Goal: Transaction & Acquisition: Book appointment/travel/reservation

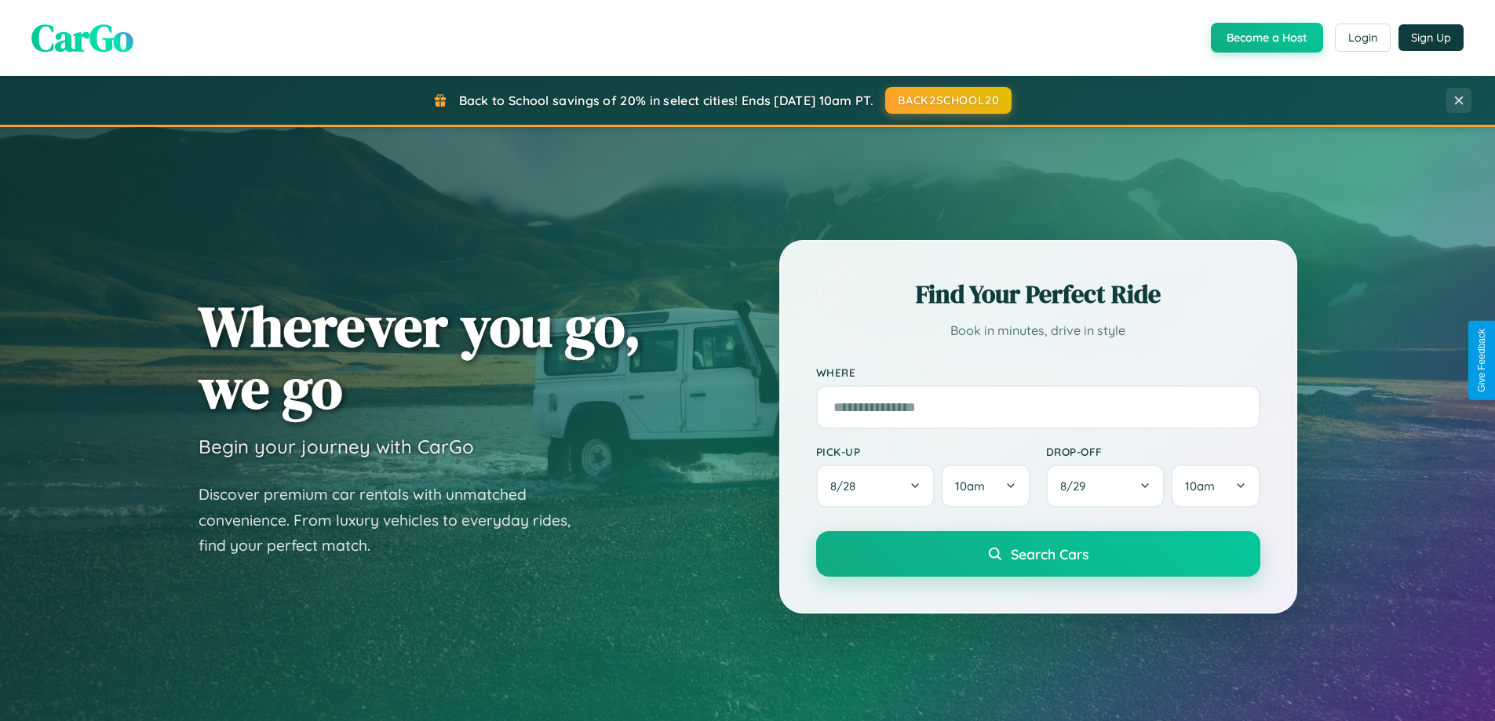
scroll to position [677, 0]
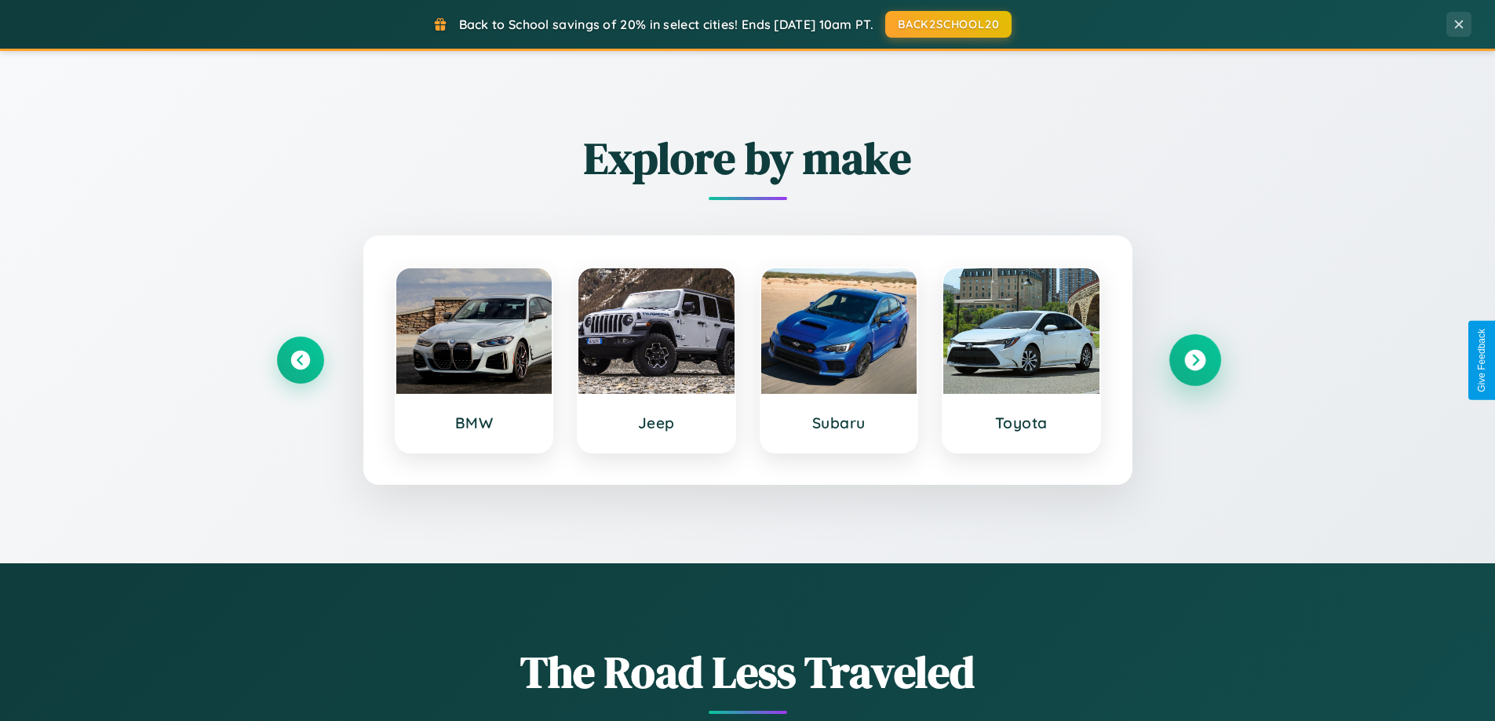
click at [1195, 360] on icon at bounding box center [1194, 360] width 21 height 21
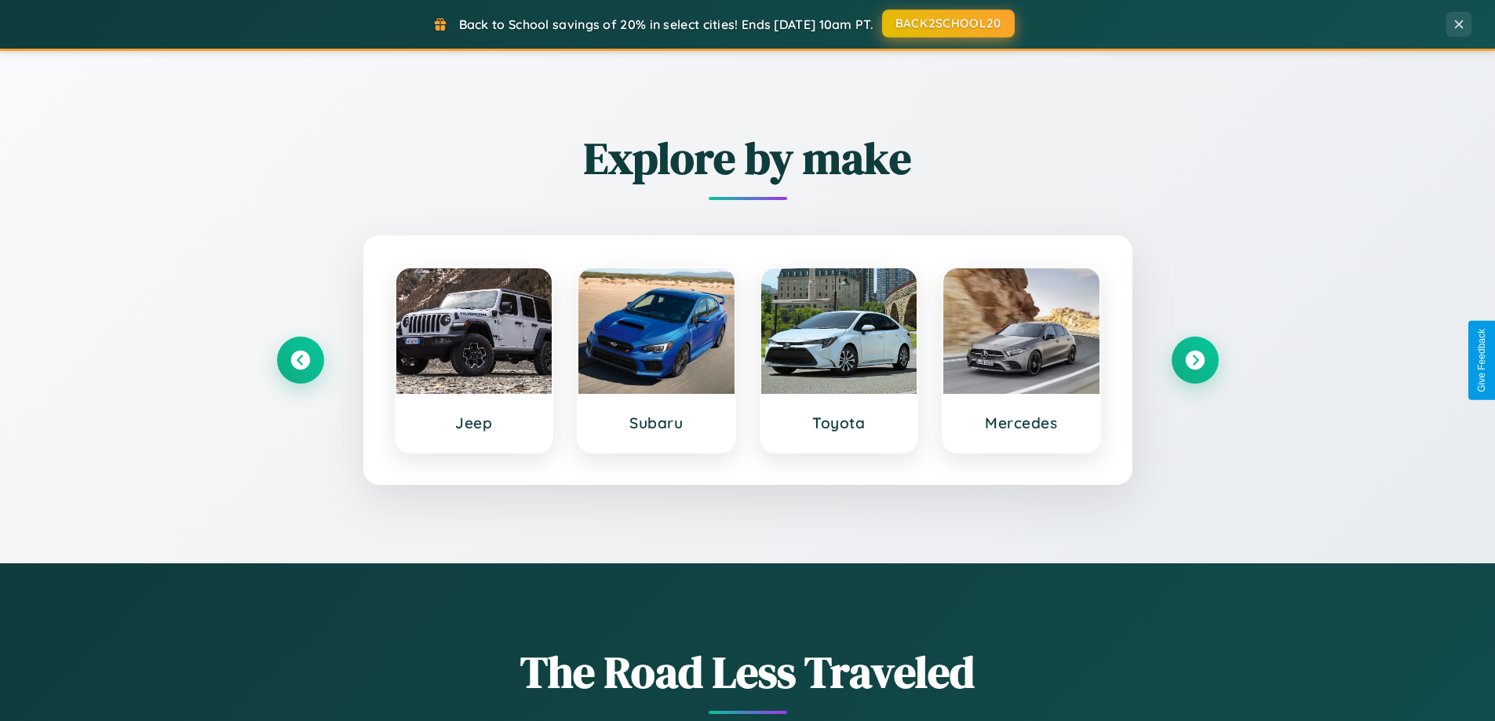
click at [947, 24] on button "BACK2SCHOOL20" at bounding box center [948, 23] width 133 height 28
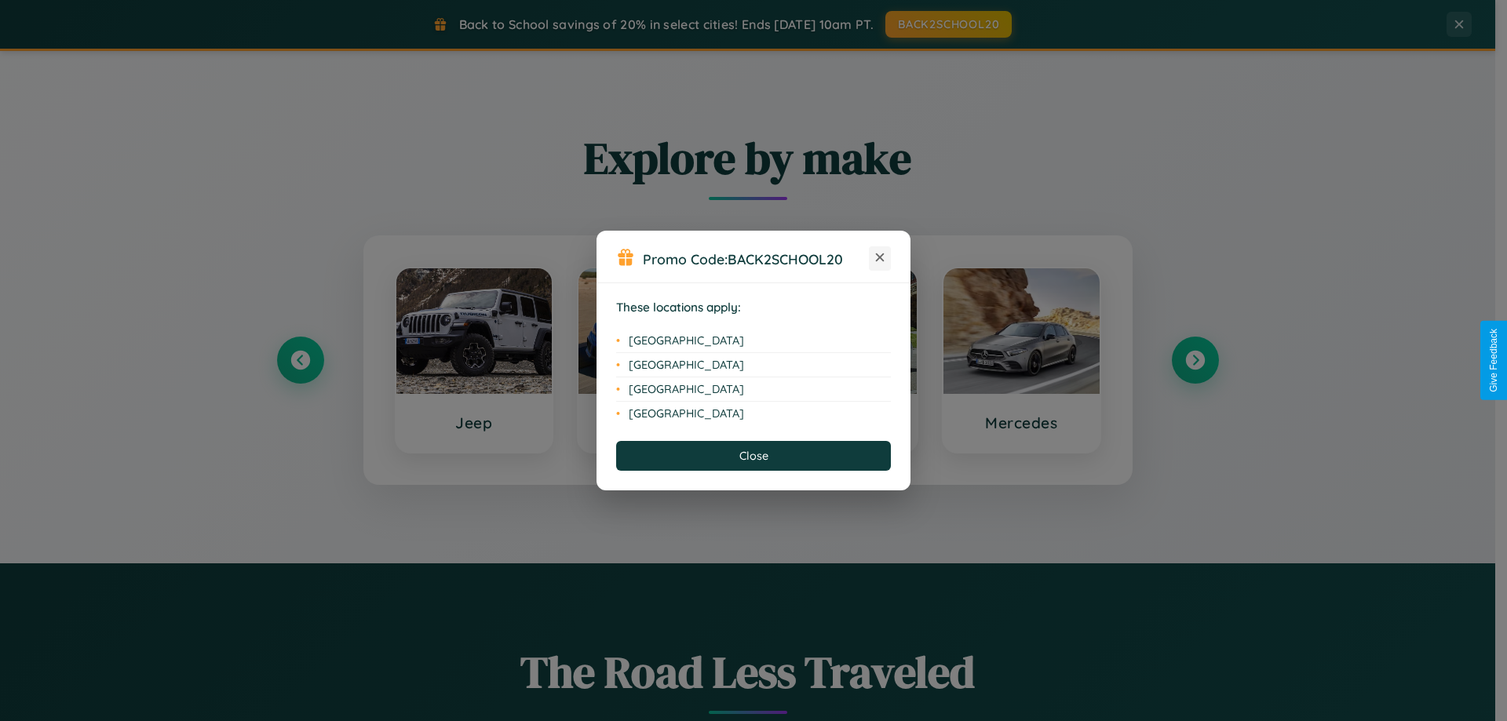
click at [880, 258] on icon at bounding box center [880, 258] width 9 height 9
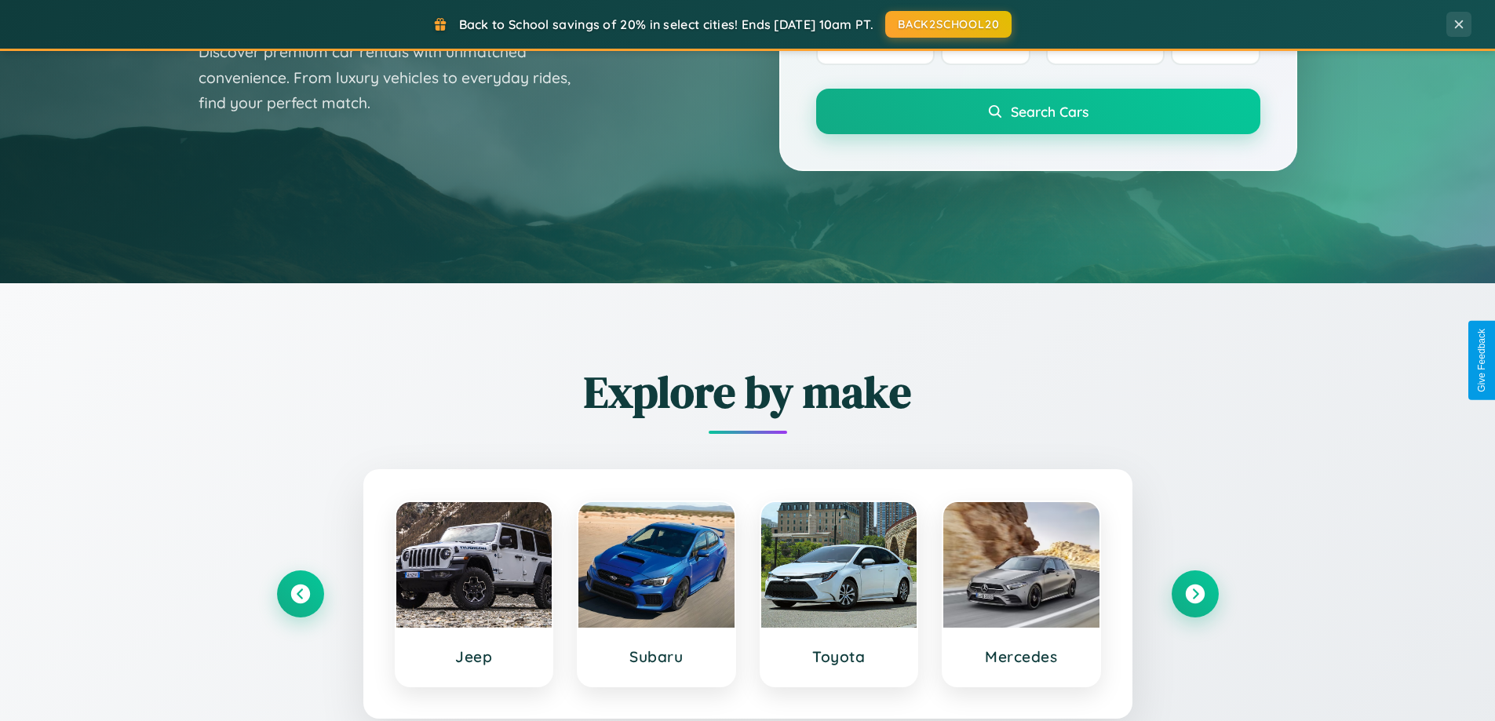
scroll to position [0, 0]
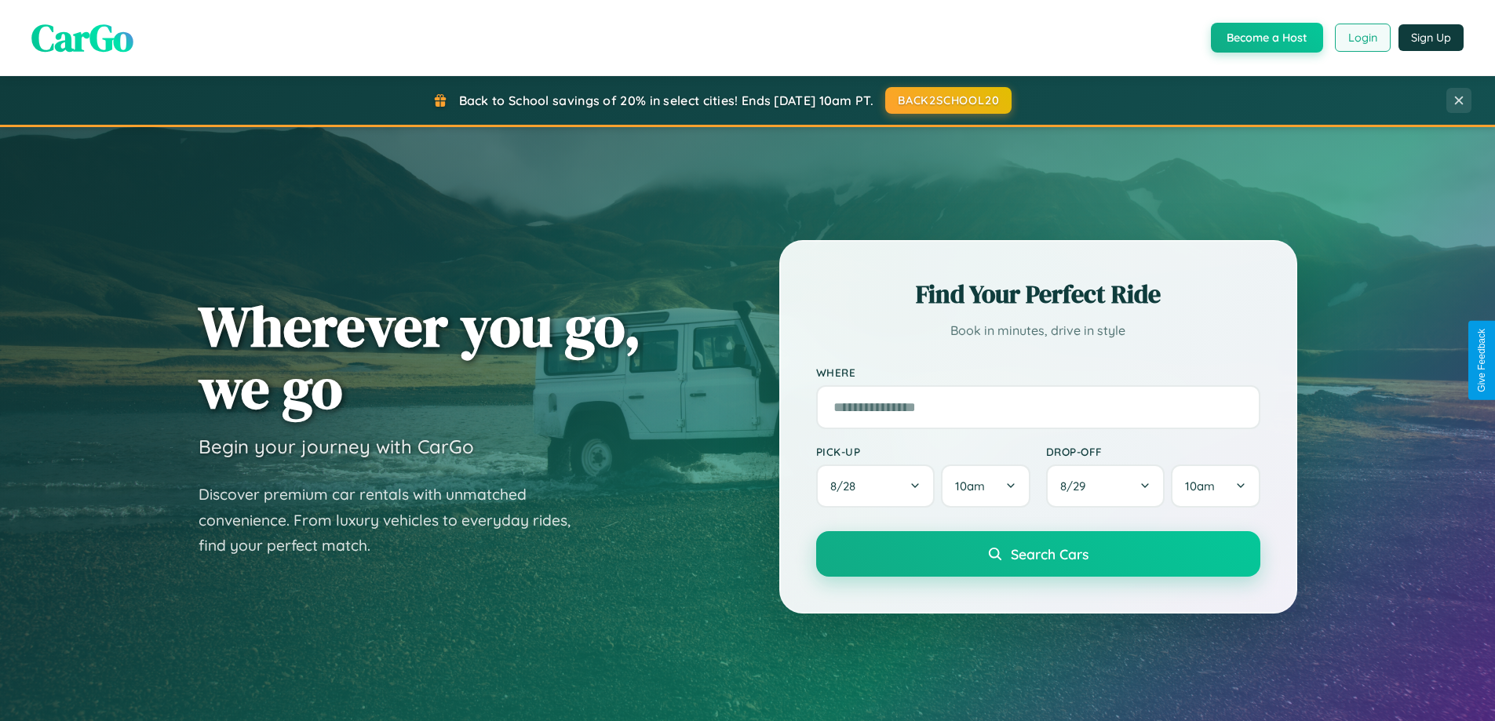
click at [1362, 38] on button "Login" at bounding box center [1363, 38] width 56 height 28
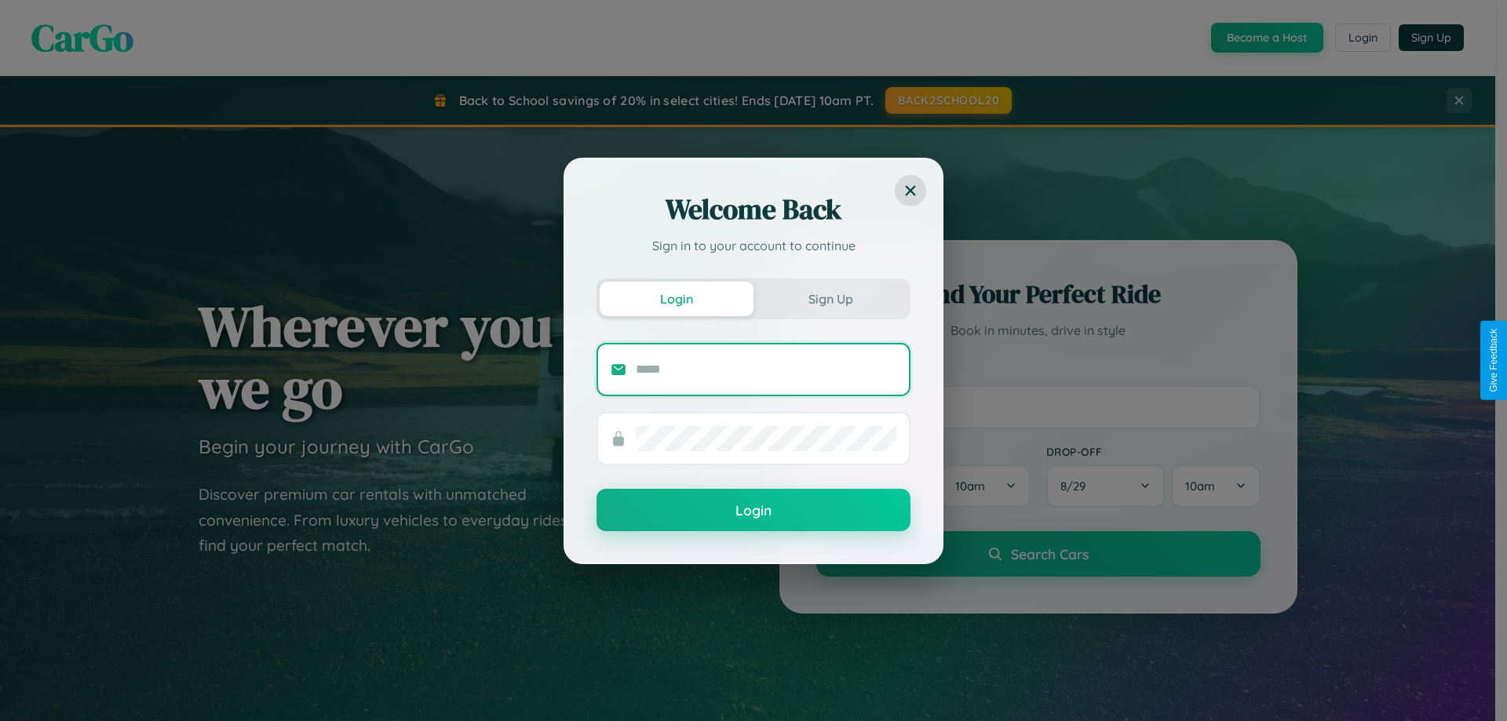
click at [766, 369] on input "text" at bounding box center [766, 369] width 261 height 25
type input "**********"
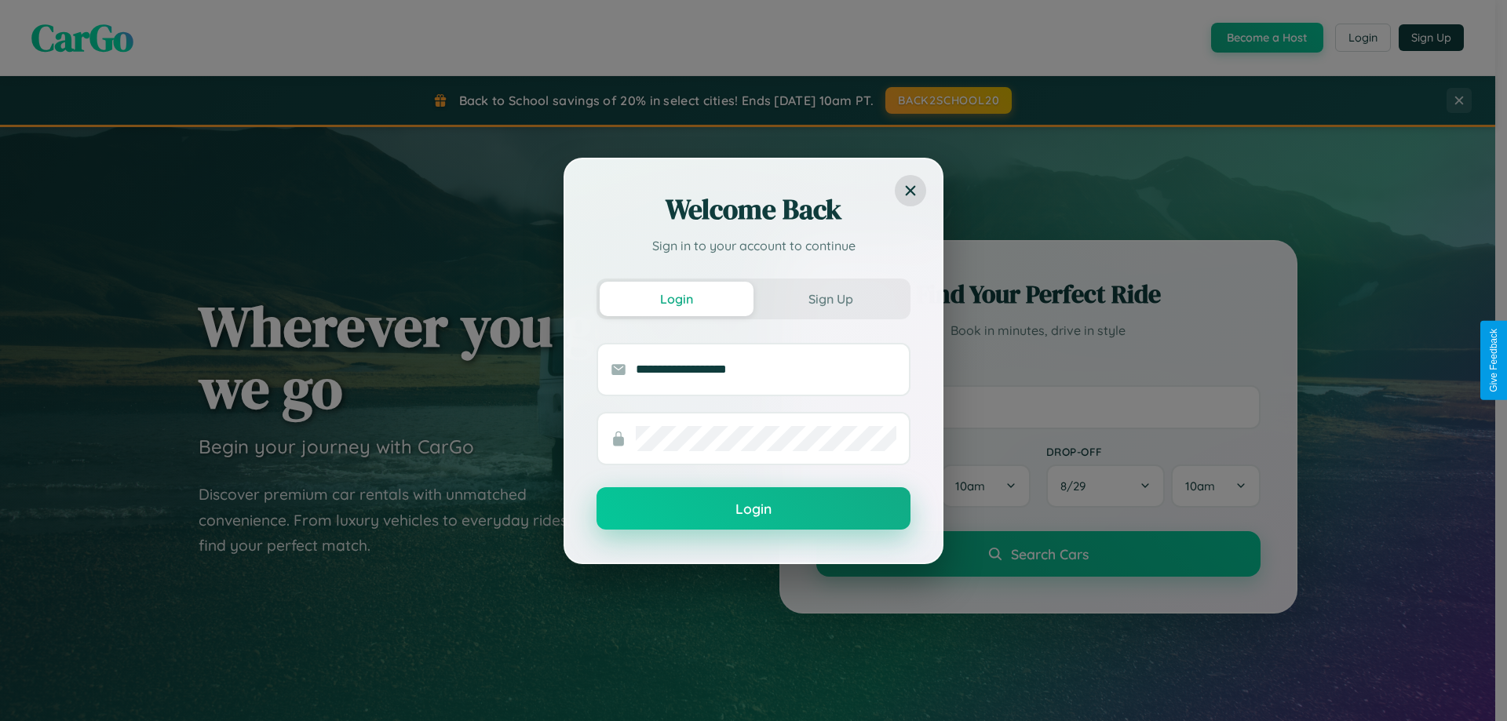
click at [754, 509] on button "Login" at bounding box center [754, 508] width 314 height 42
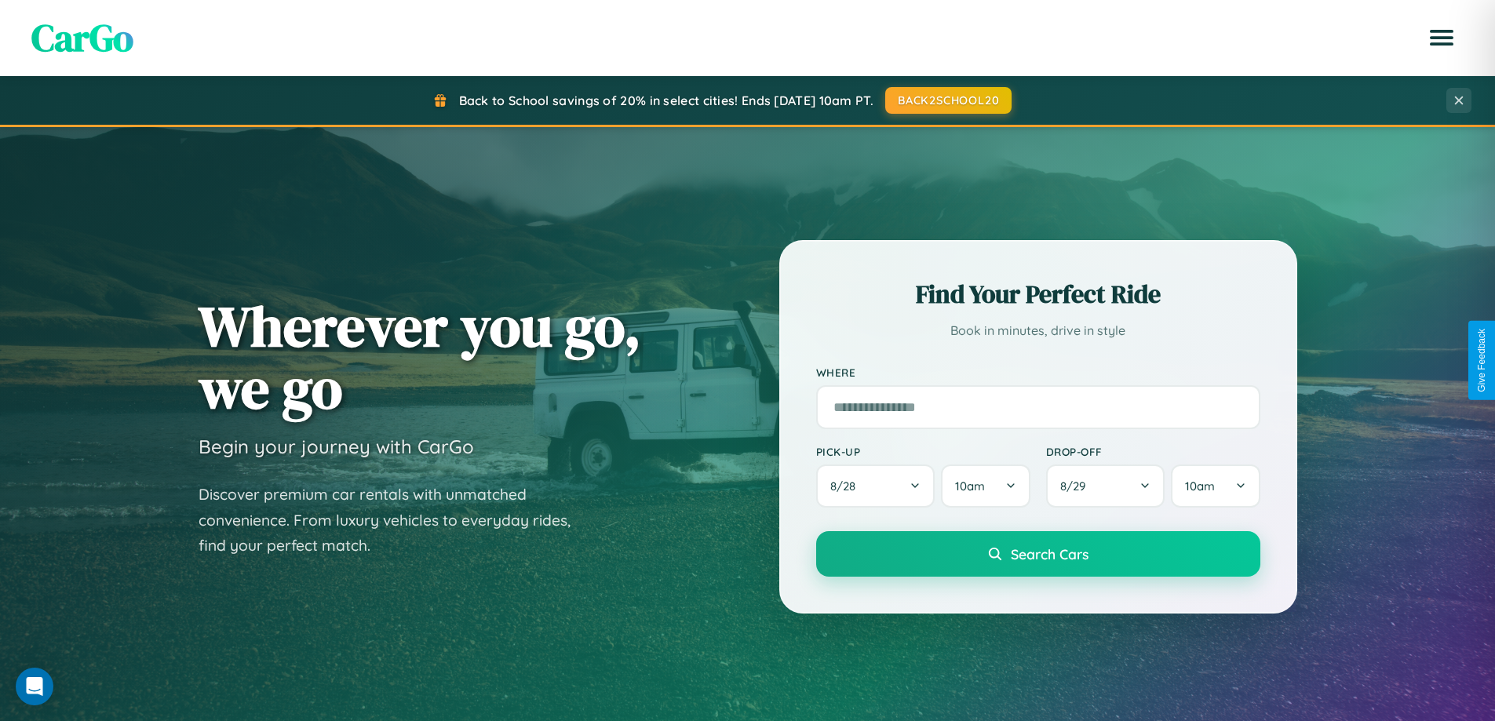
scroll to position [46, 0]
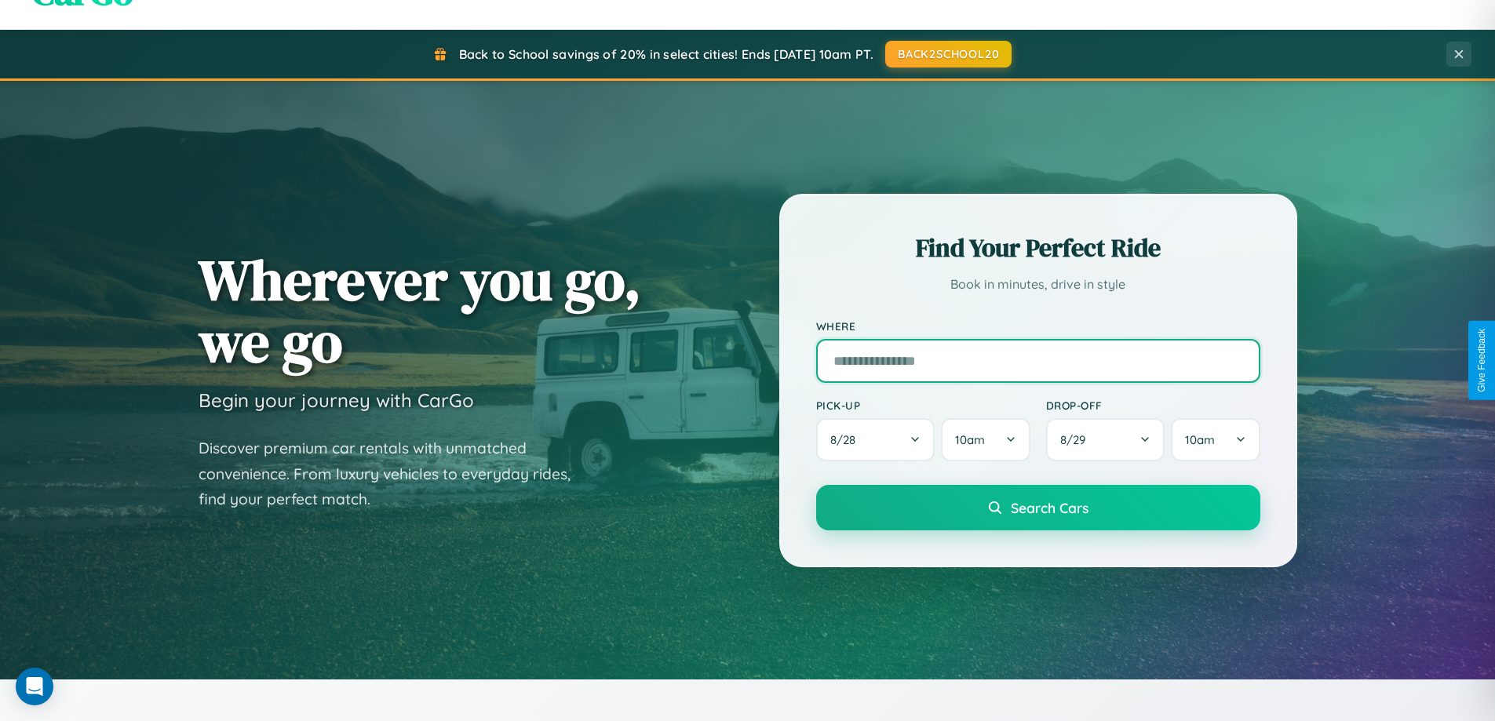
click at [1038, 360] on input "text" at bounding box center [1038, 361] width 444 height 44
type input "*******"
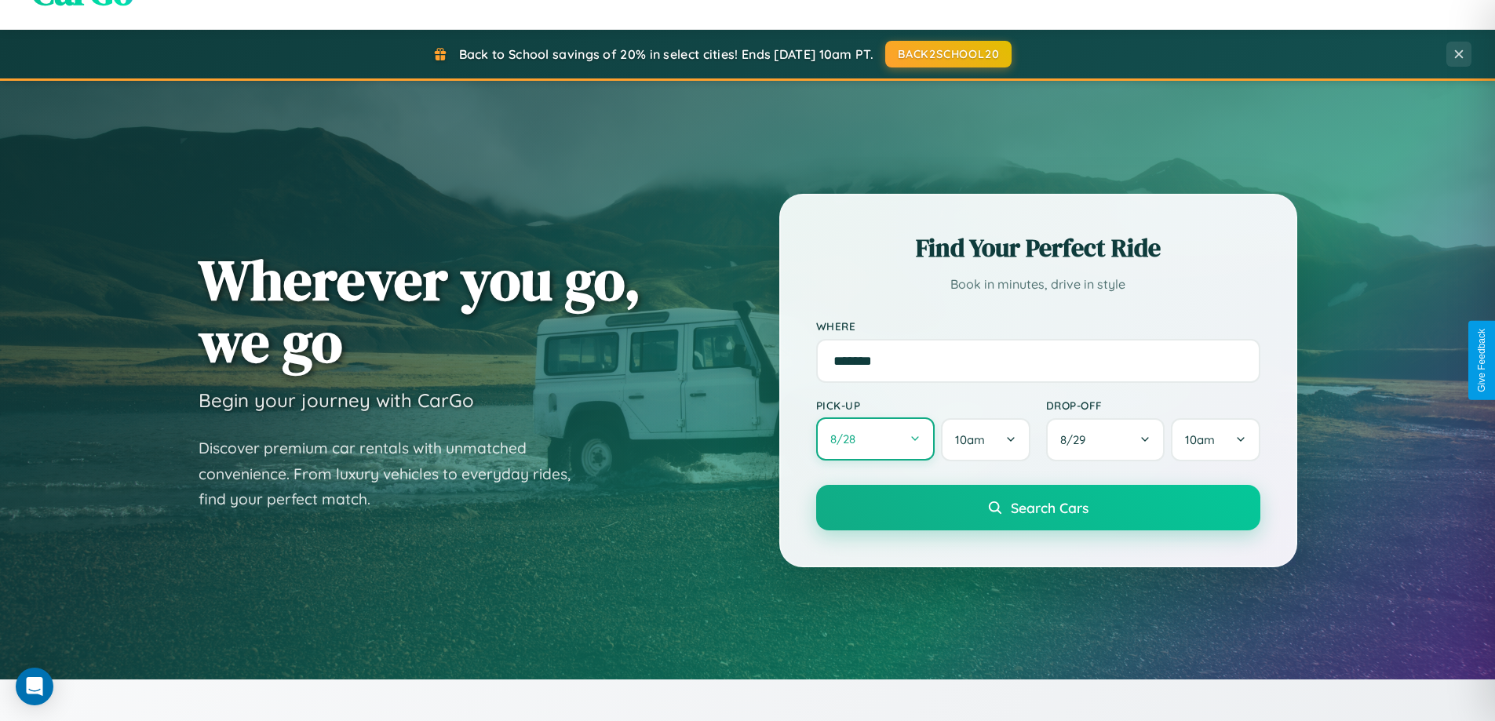
click at [875, 440] on button "8 / 28" at bounding box center [875, 439] width 119 height 43
select select "*"
select select "****"
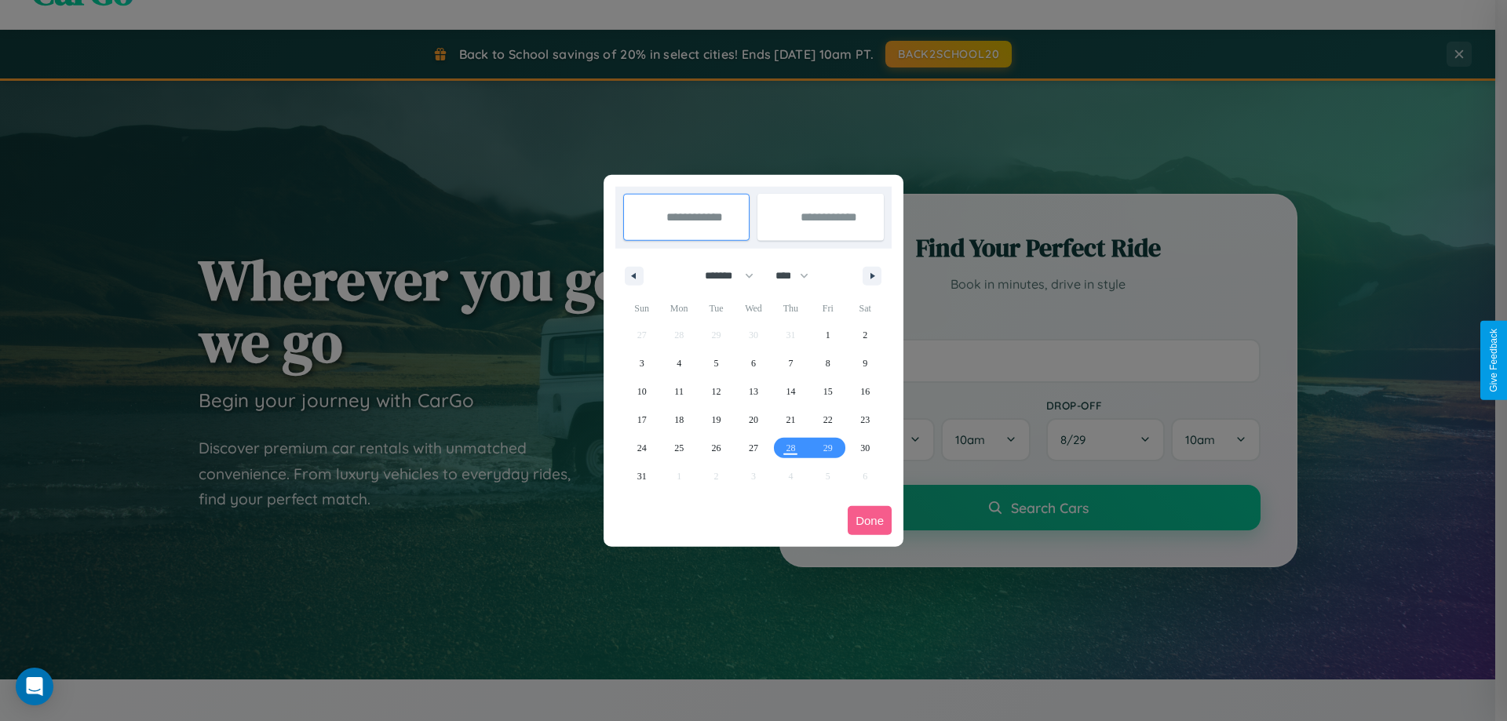
drag, startPoint x: 722, startPoint y: 276, endPoint x: 754, endPoint y: 315, distance: 50.3
click at [722, 276] on select "******* ******** ***** ***** *** **** **** ****** ********* ******* ******** **…" at bounding box center [726, 276] width 67 height 26
select select "*"
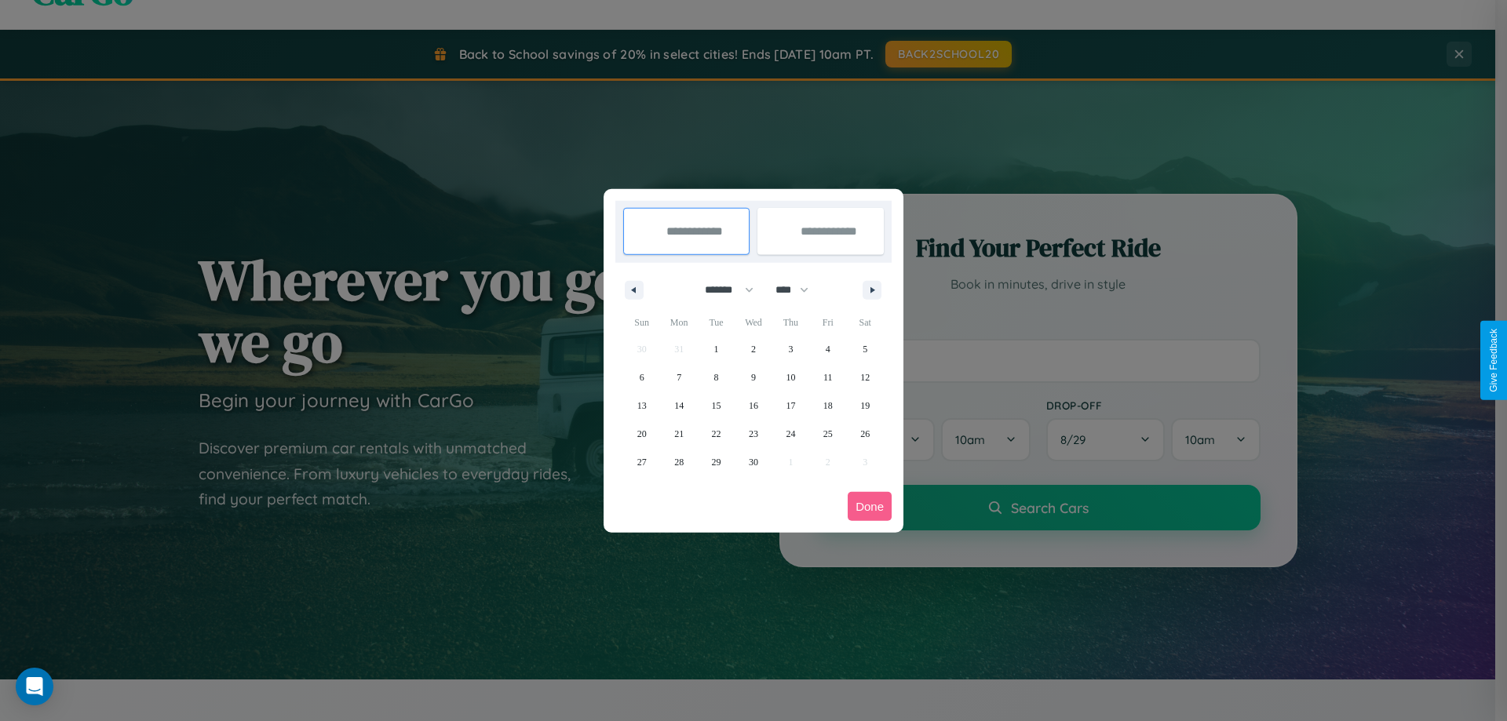
click at [799, 290] on select "**** **** **** **** **** **** **** **** **** **** **** **** **** **** **** ****…" at bounding box center [791, 290] width 47 height 26
select select "****"
click at [641, 462] on span "26" at bounding box center [641, 462] width 9 height 28
type input "**********"
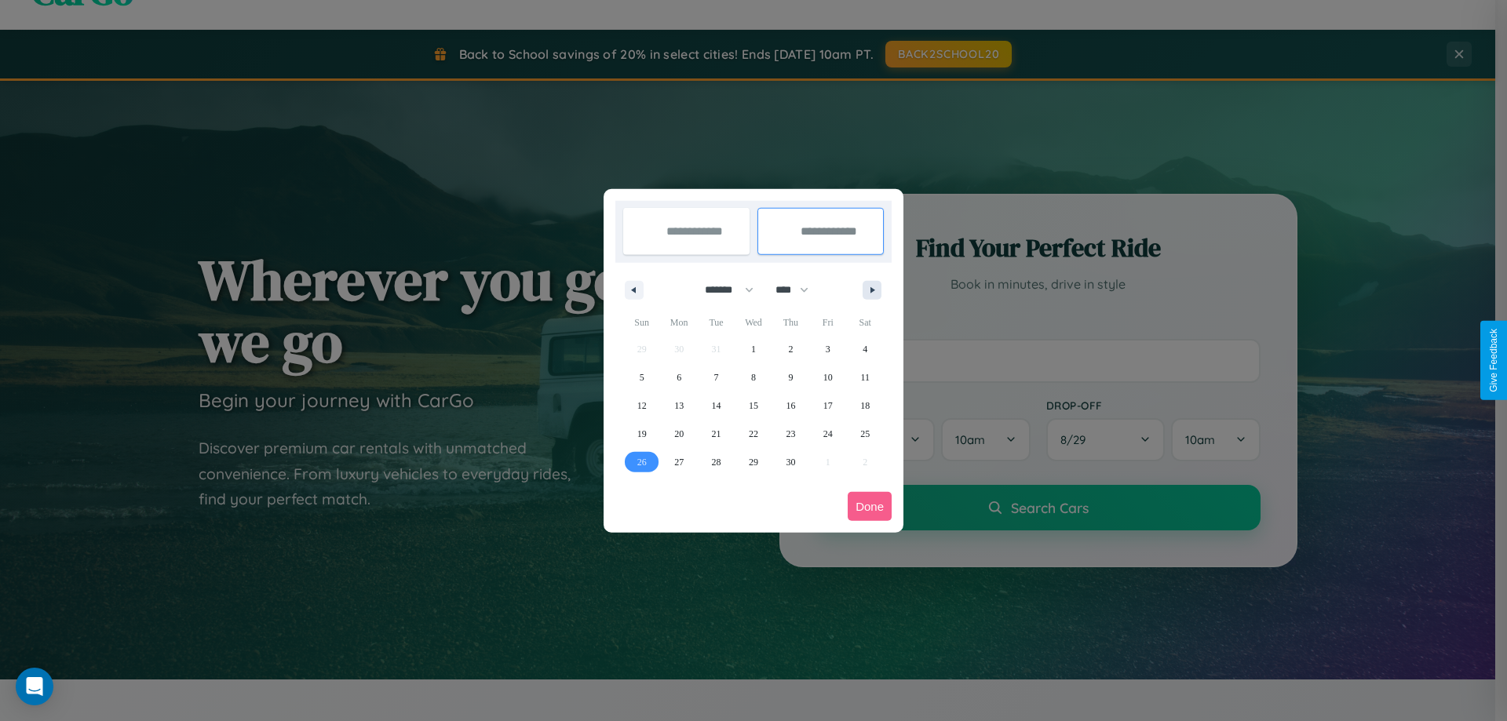
click at [872, 290] on icon "button" at bounding box center [875, 290] width 8 height 6
select select "*"
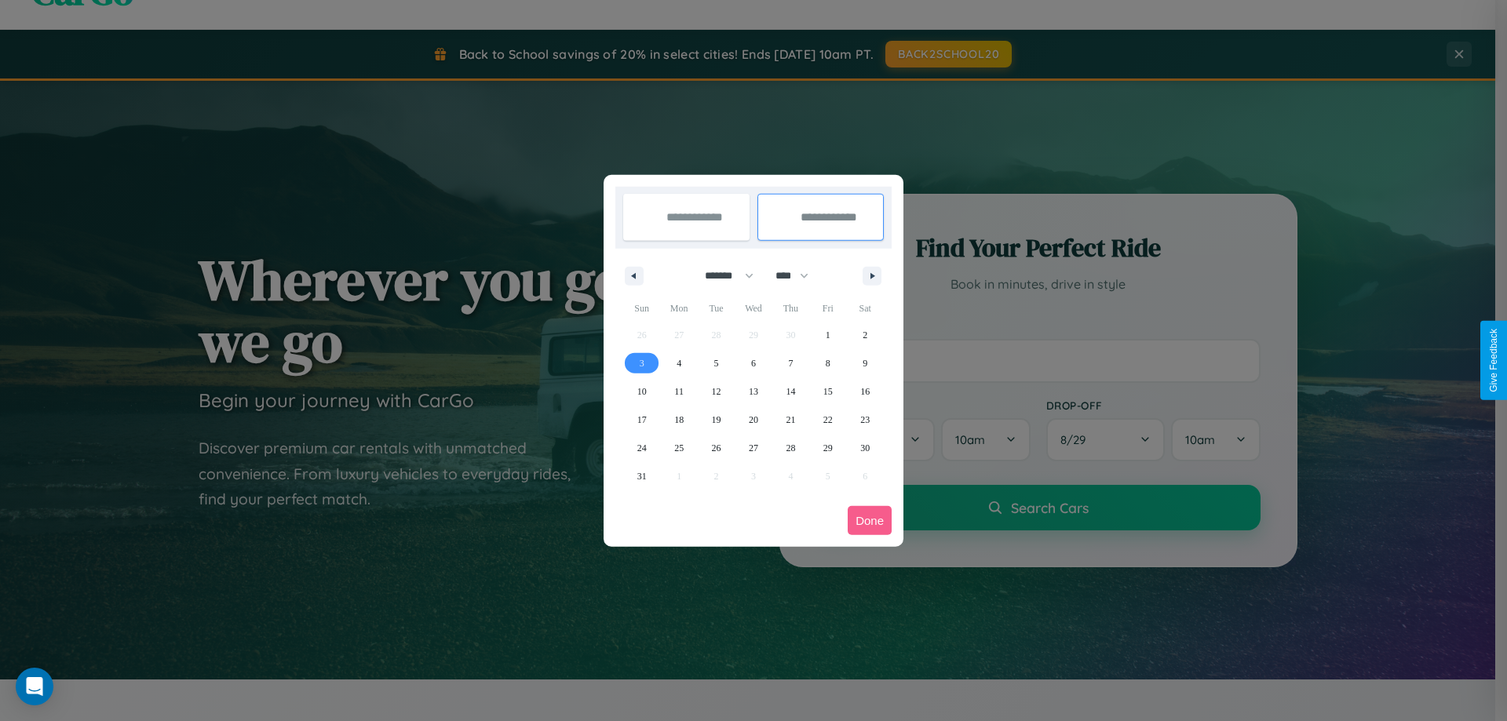
click at [641, 363] on span "3" at bounding box center [642, 363] width 5 height 28
type input "**********"
select select "*"
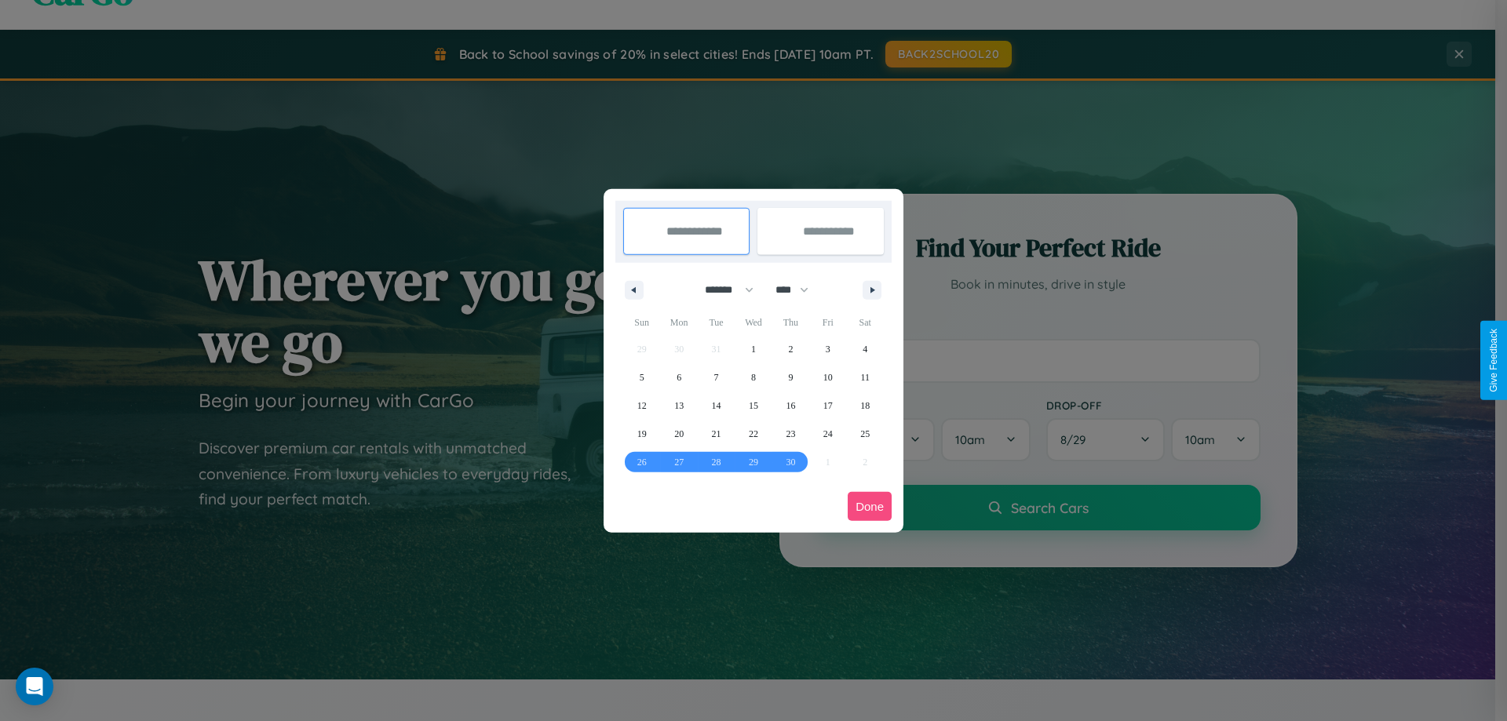
click at [870, 506] on button "Done" at bounding box center [870, 506] width 44 height 29
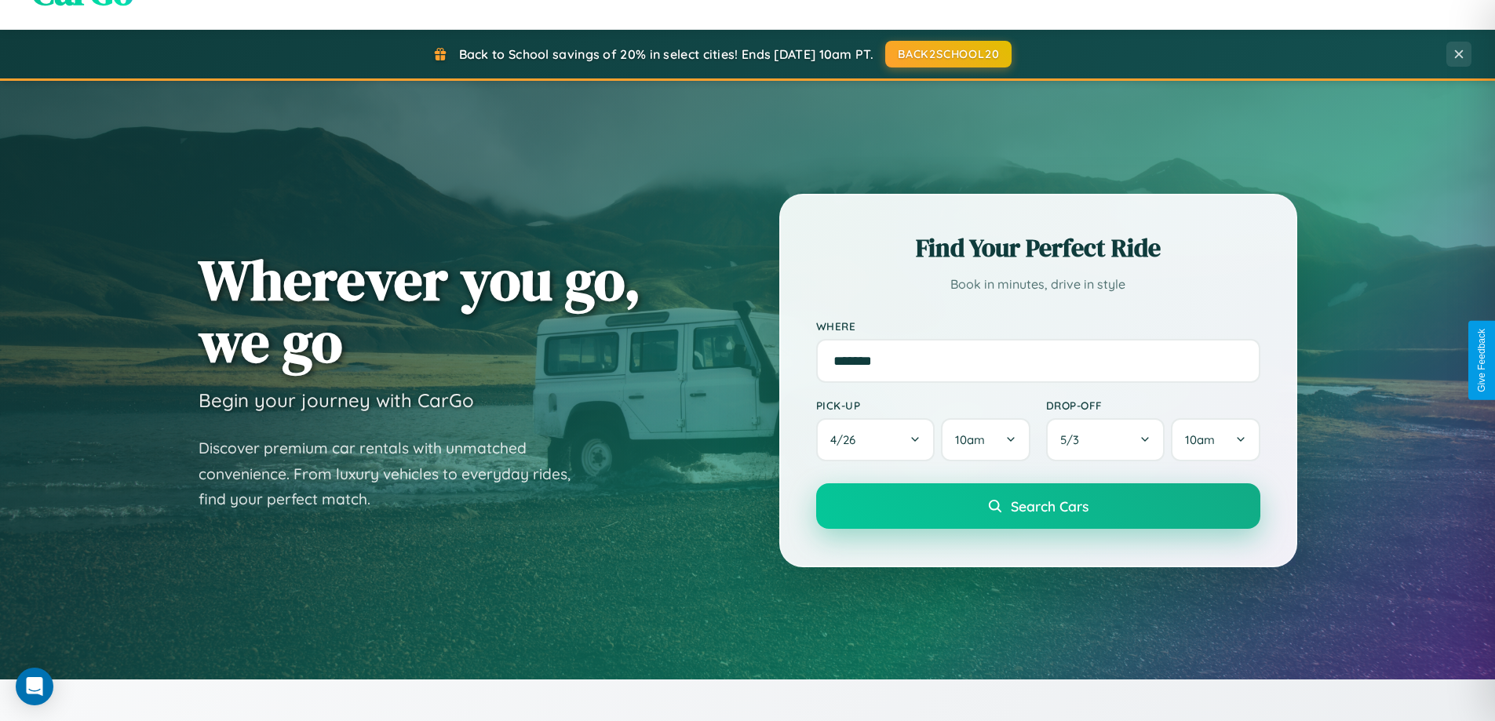
click at [1038, 506] on span "Search Cars" at bounding box center [1050, 506] width 78 height 17
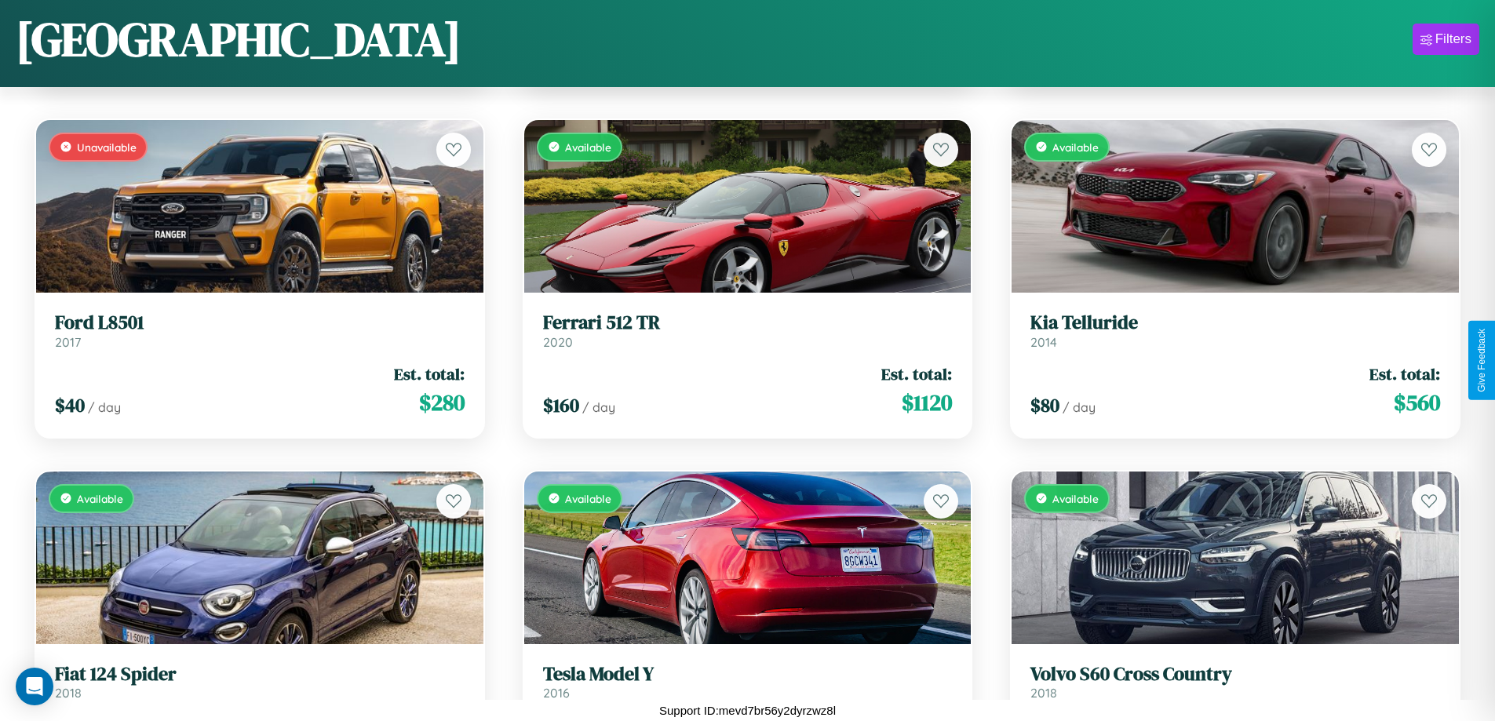
scroll to position [7954, 0]
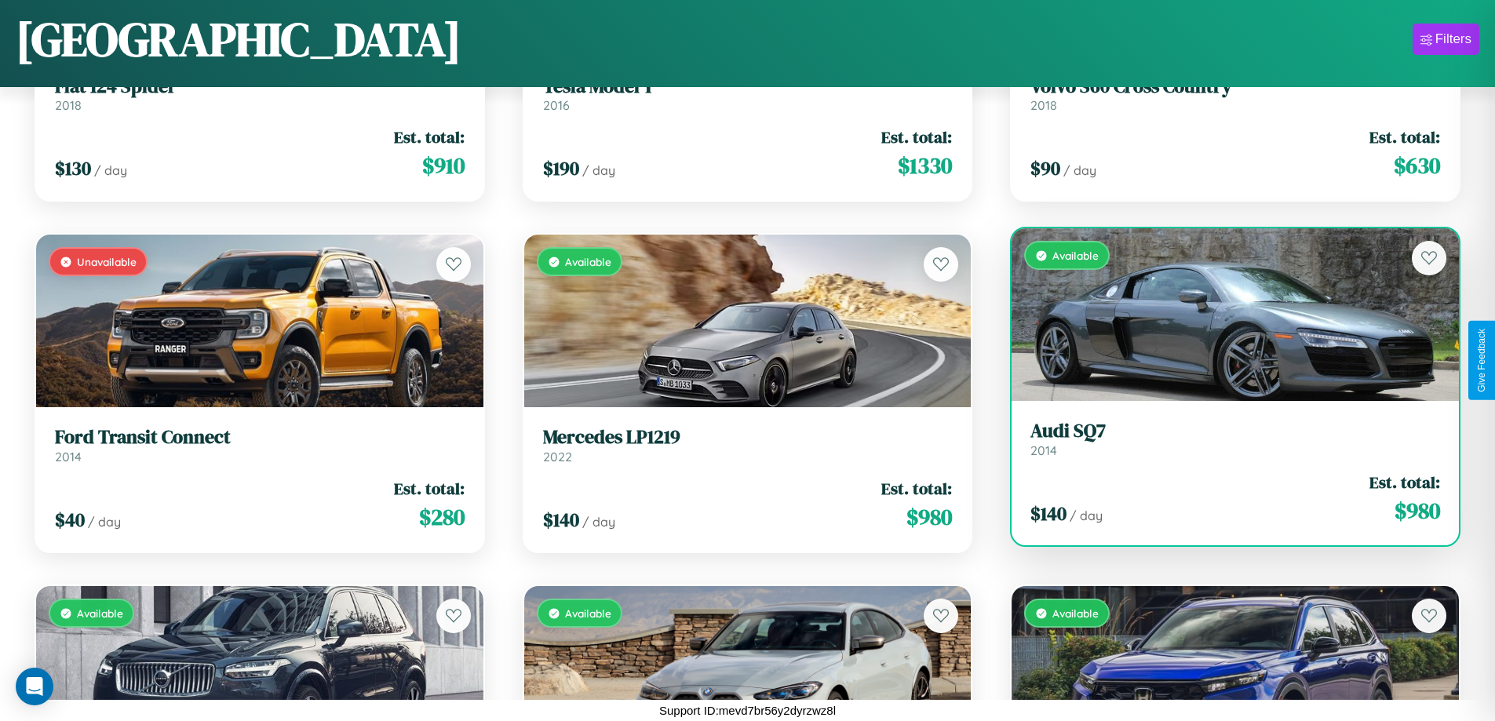
click at [1225, 315] on div "Available" at bounding box center [1235, 314] width 447 height 173
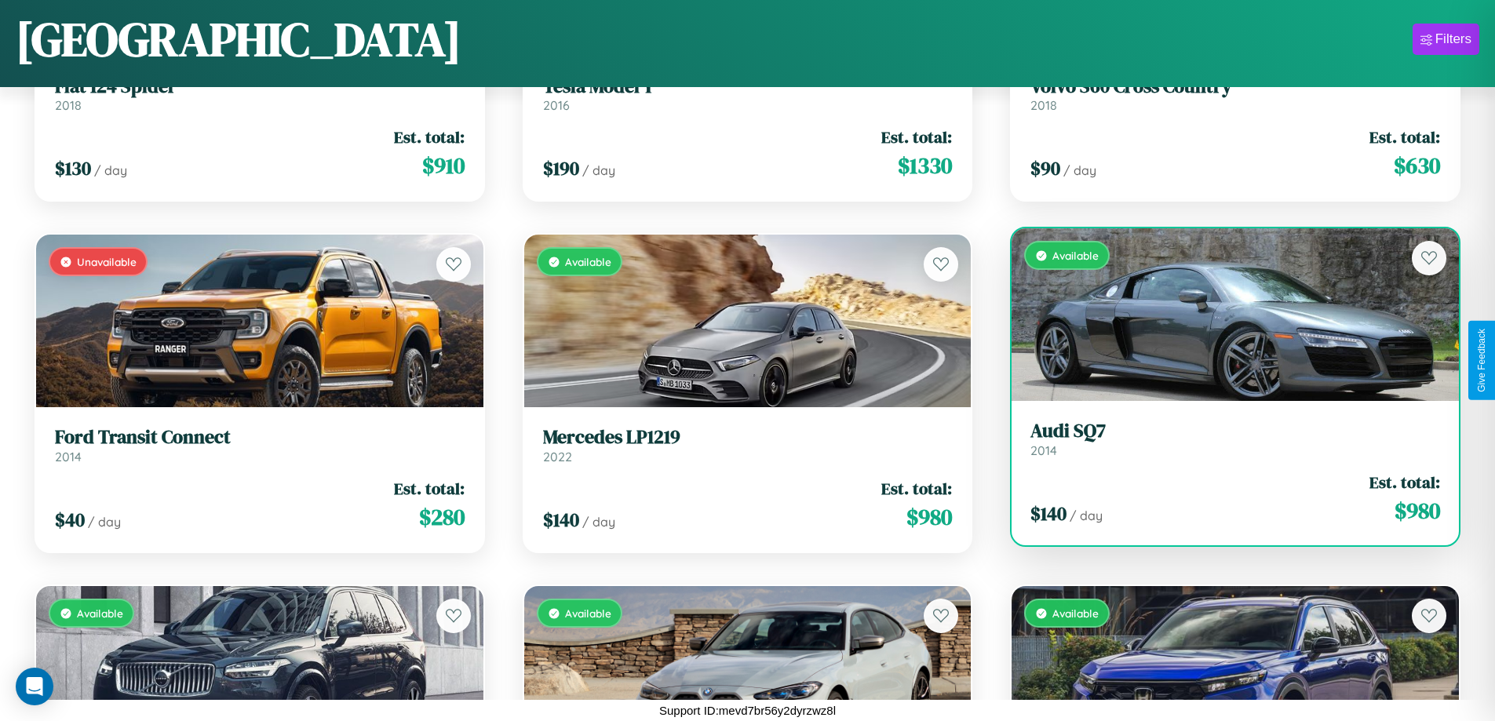
click at [1225, 315] on div "Available" at bounding box center [1235, 314] width 447 height 173
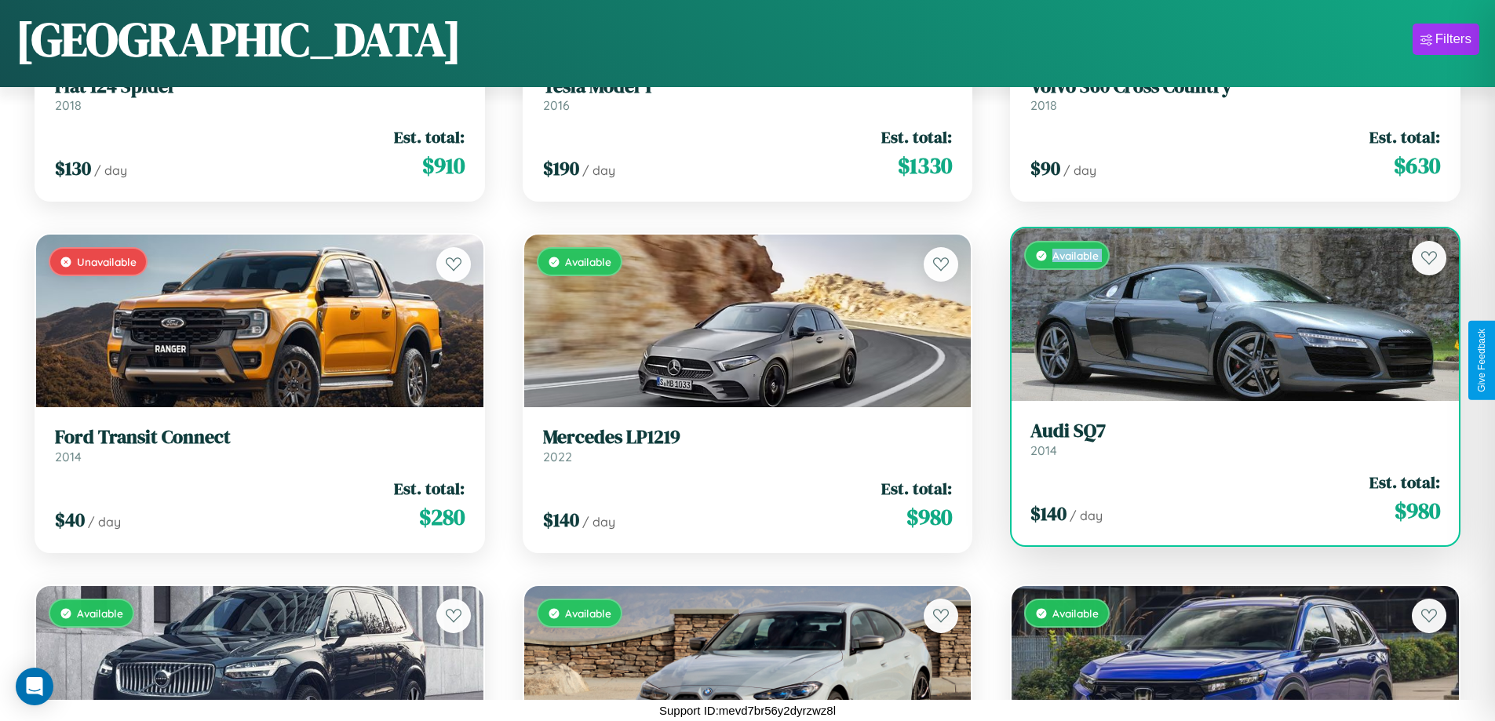
click at [1225, 315] on div "Available" at bounding box center [1235, 314] width 447 height 173
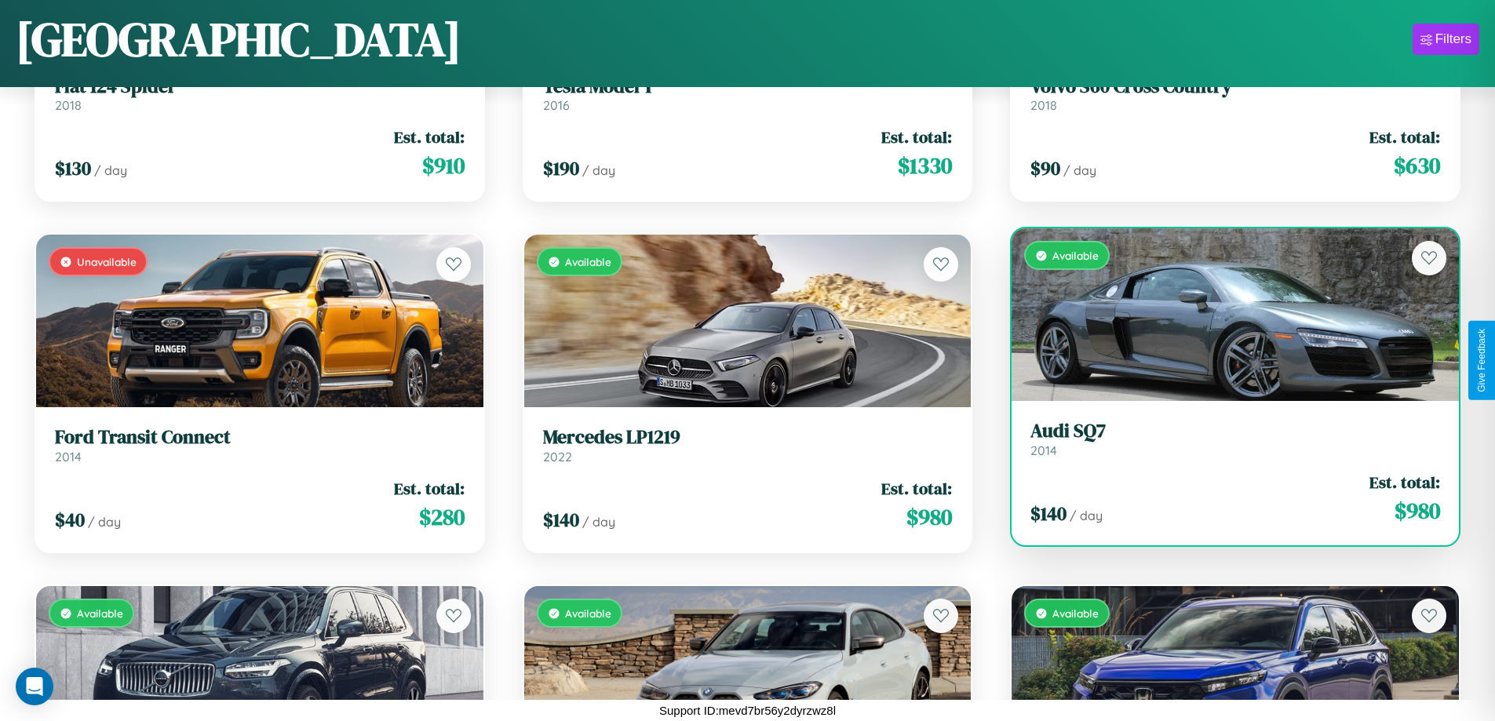
click at [1225, 315] on div "Available" at bounding box center [1235, 314] width 447 height 173
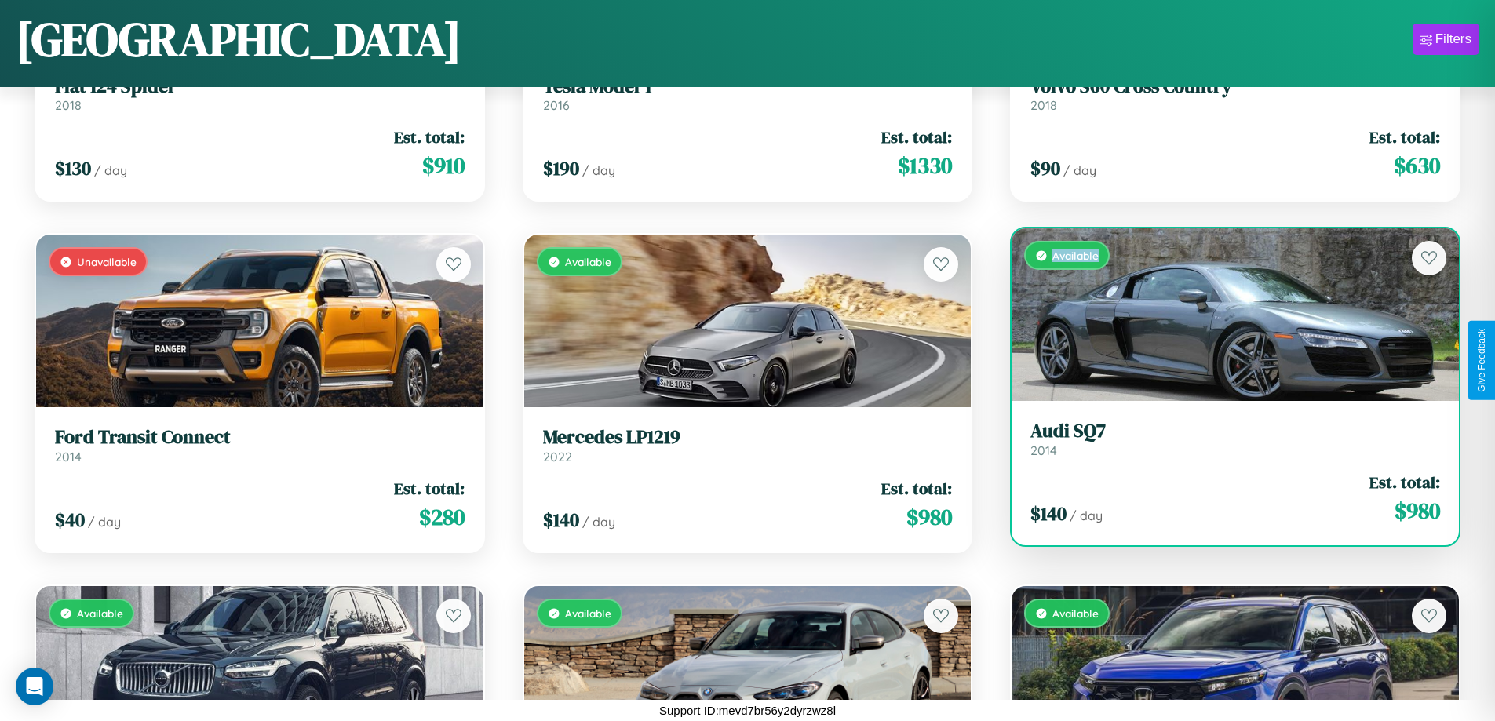
click at [1225, 315] on div "Available" at bounding box center [1235, 314] width 447 height 173
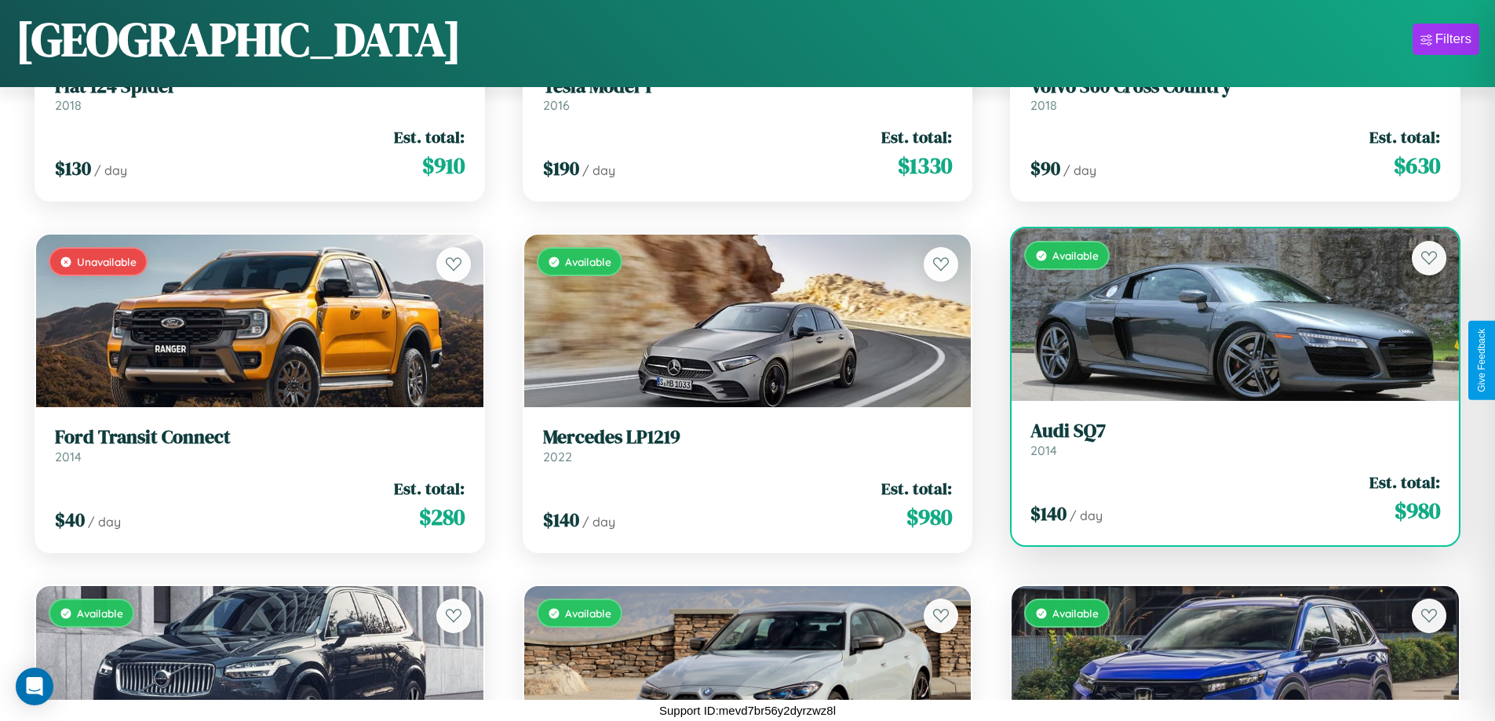
click at [1225, 439] on h3 "Audi SQ7" at bounding box center [1236, 431] width 410 height 23
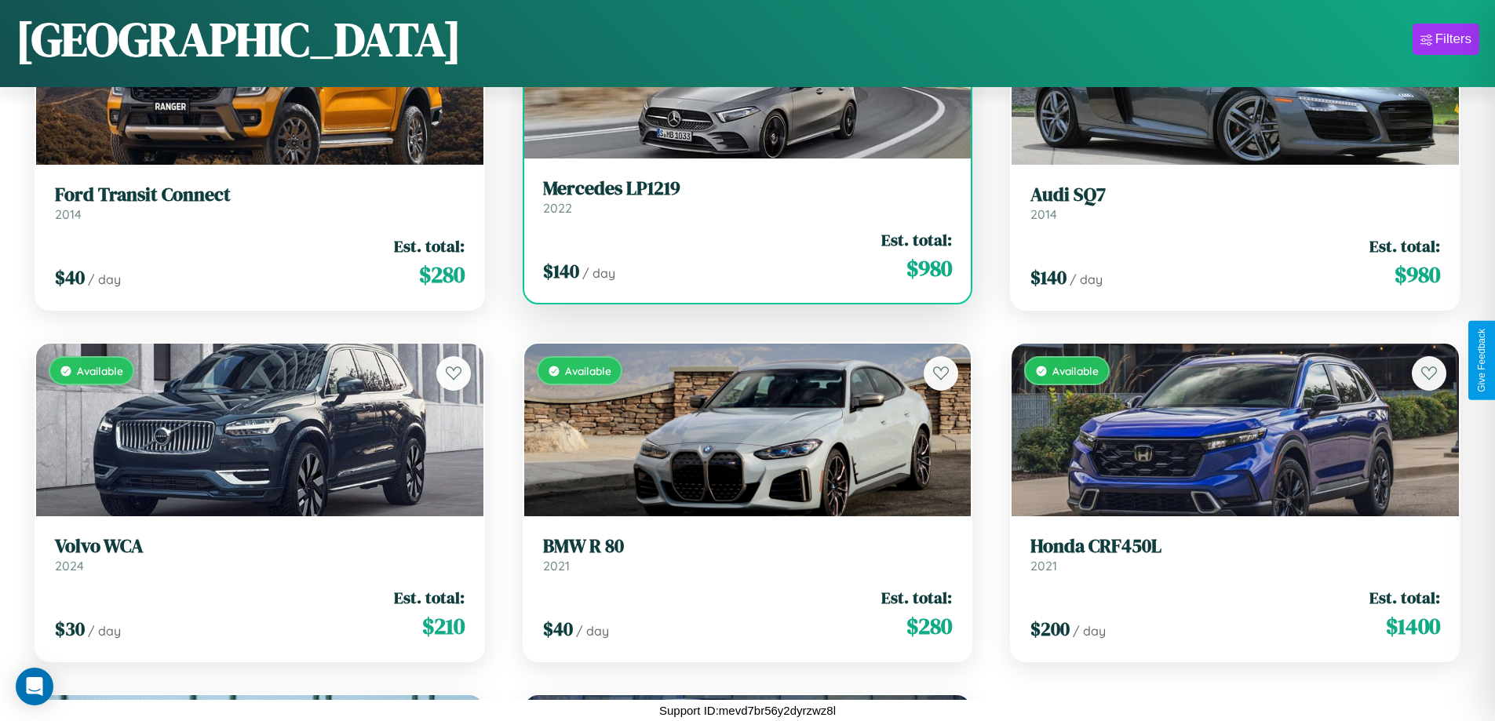
scroll to position [8304, 0]
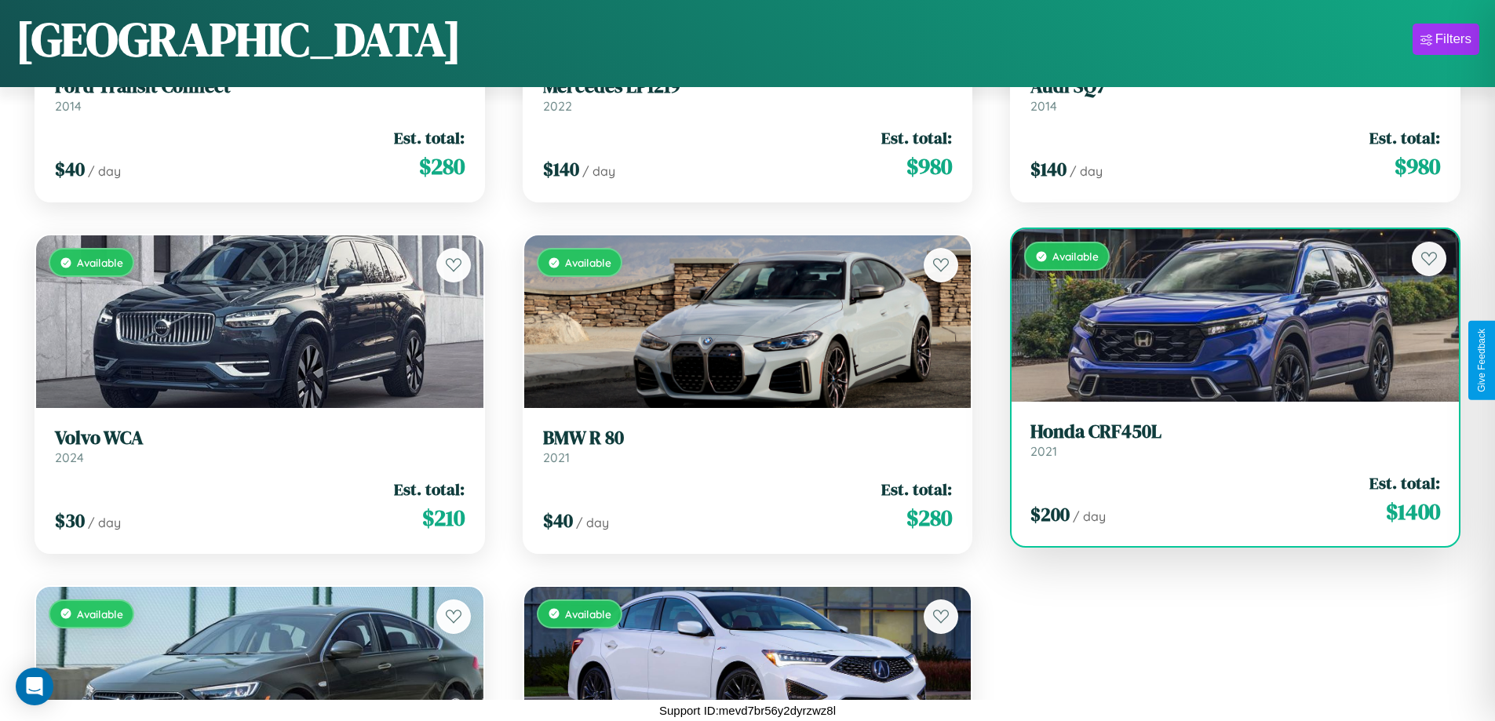
click at [1225, 446] on link "Honda CRF450L 2021" at bounding box center [1236, 440] width 410 height 38
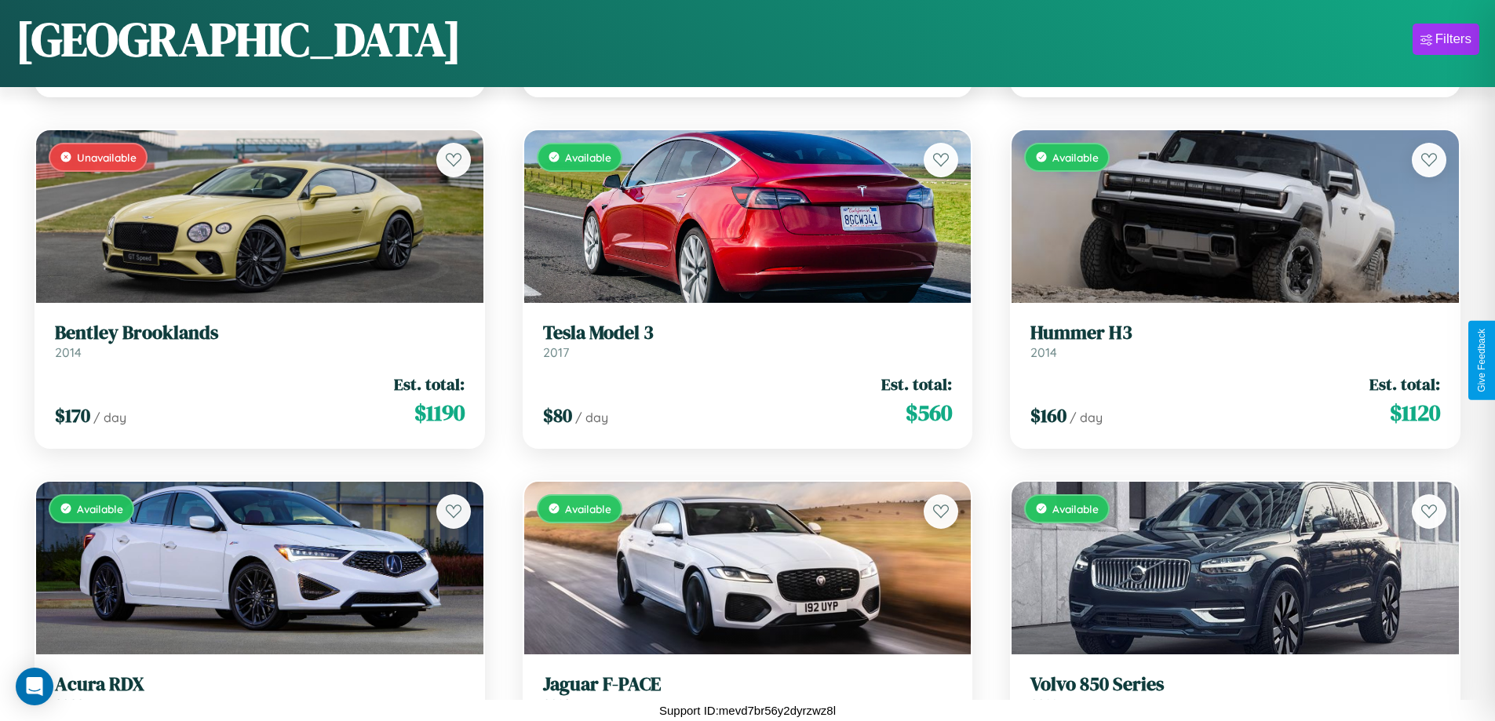
scroll to position [3384, 0]
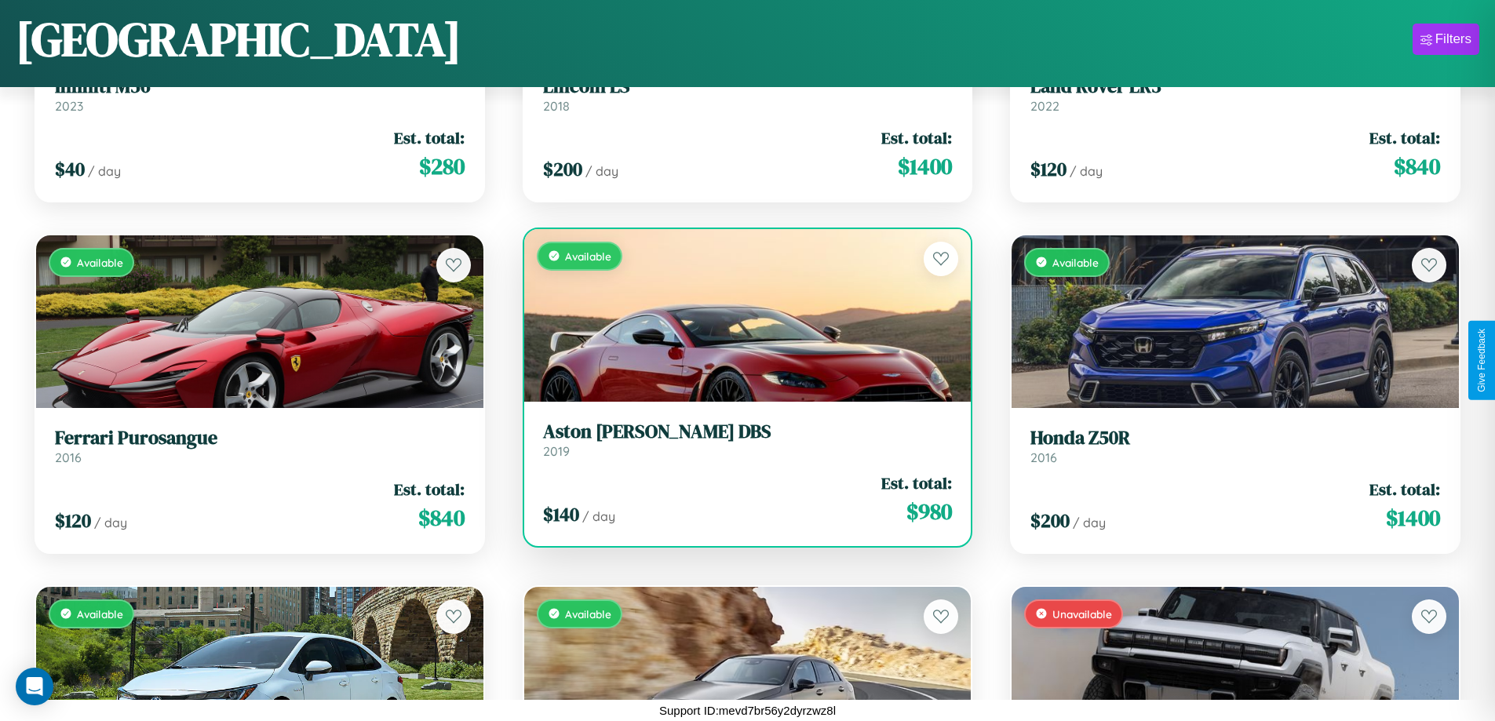
click at [741, 440] on h3 "Aston Martin DBS" at bounding box center [748, 432] width 410 height 23
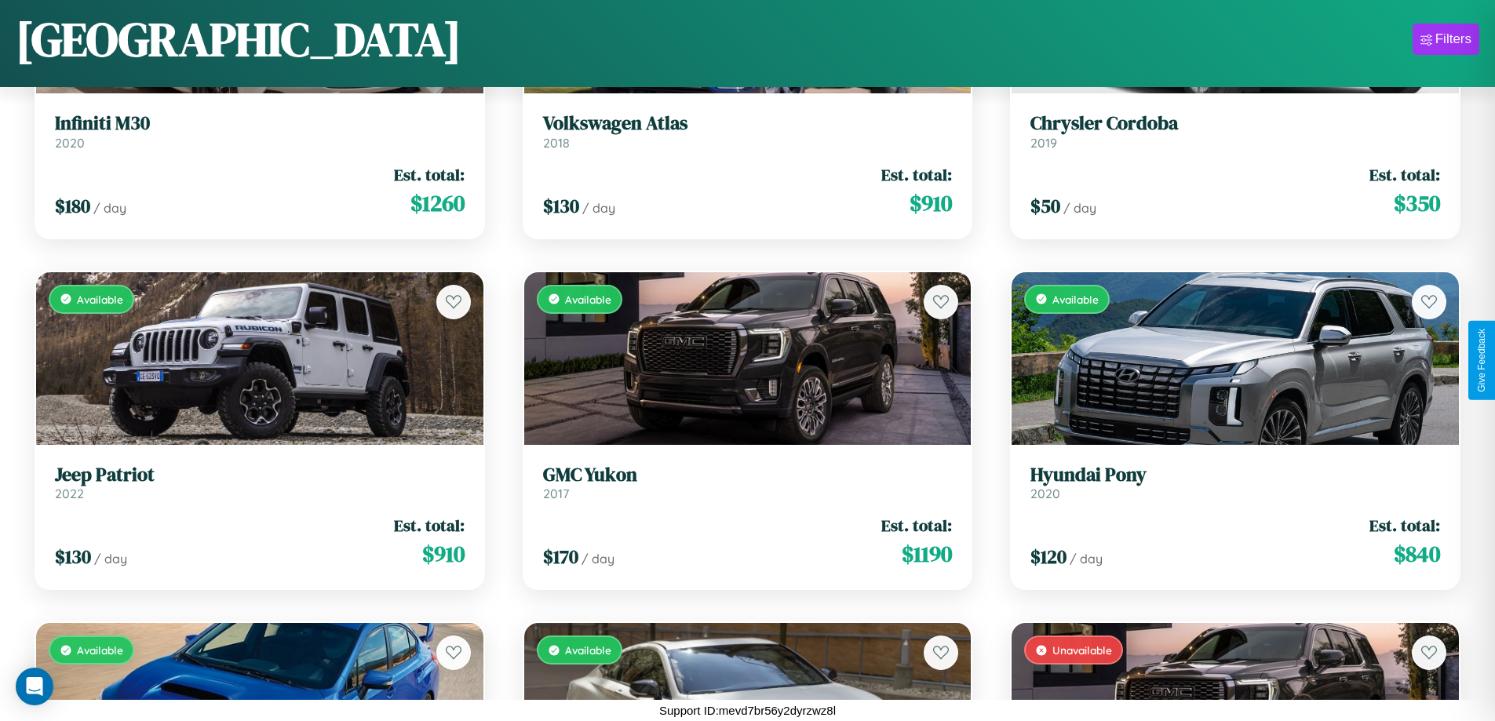
scroll to position [2681, 0]
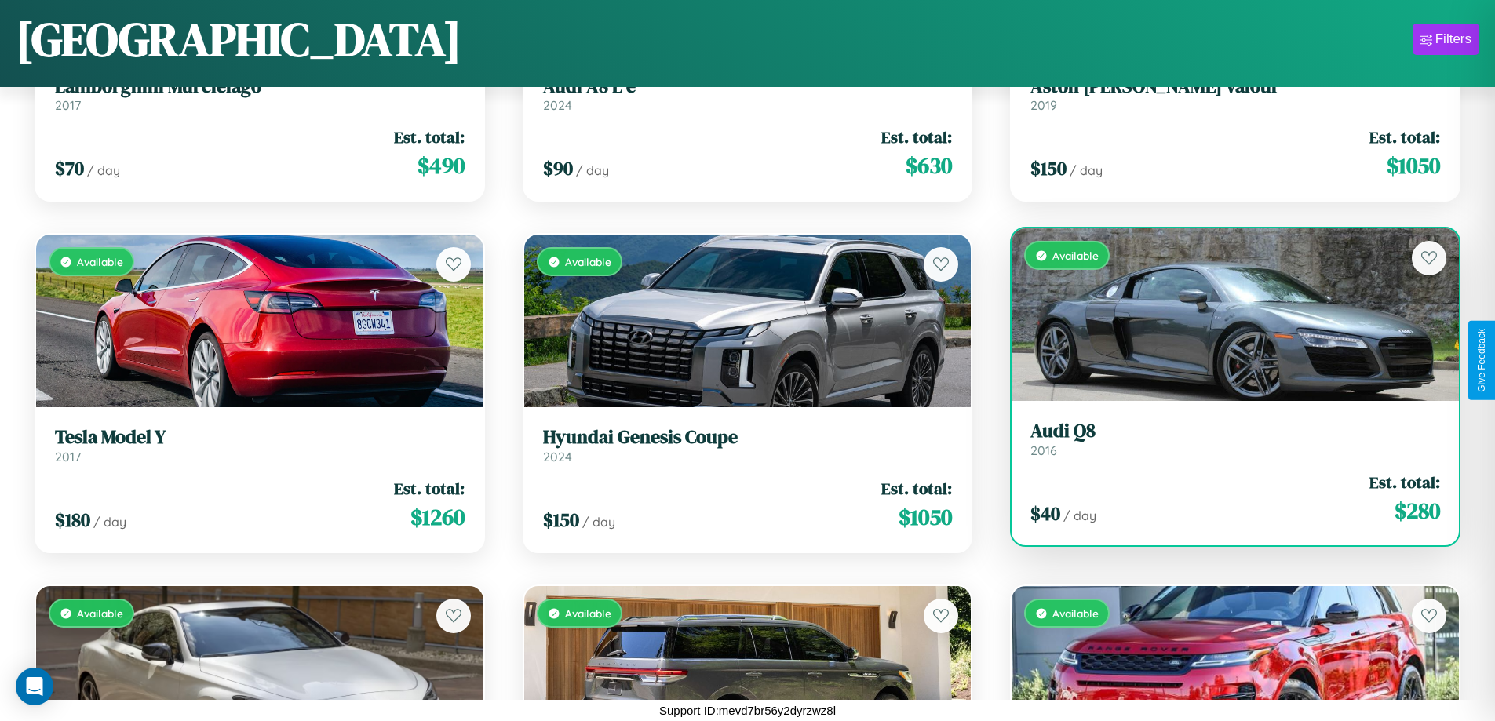
click at [1225, 442] on h3 "Audi Q8" at bounding box center [1236, 431] width 410 height 23
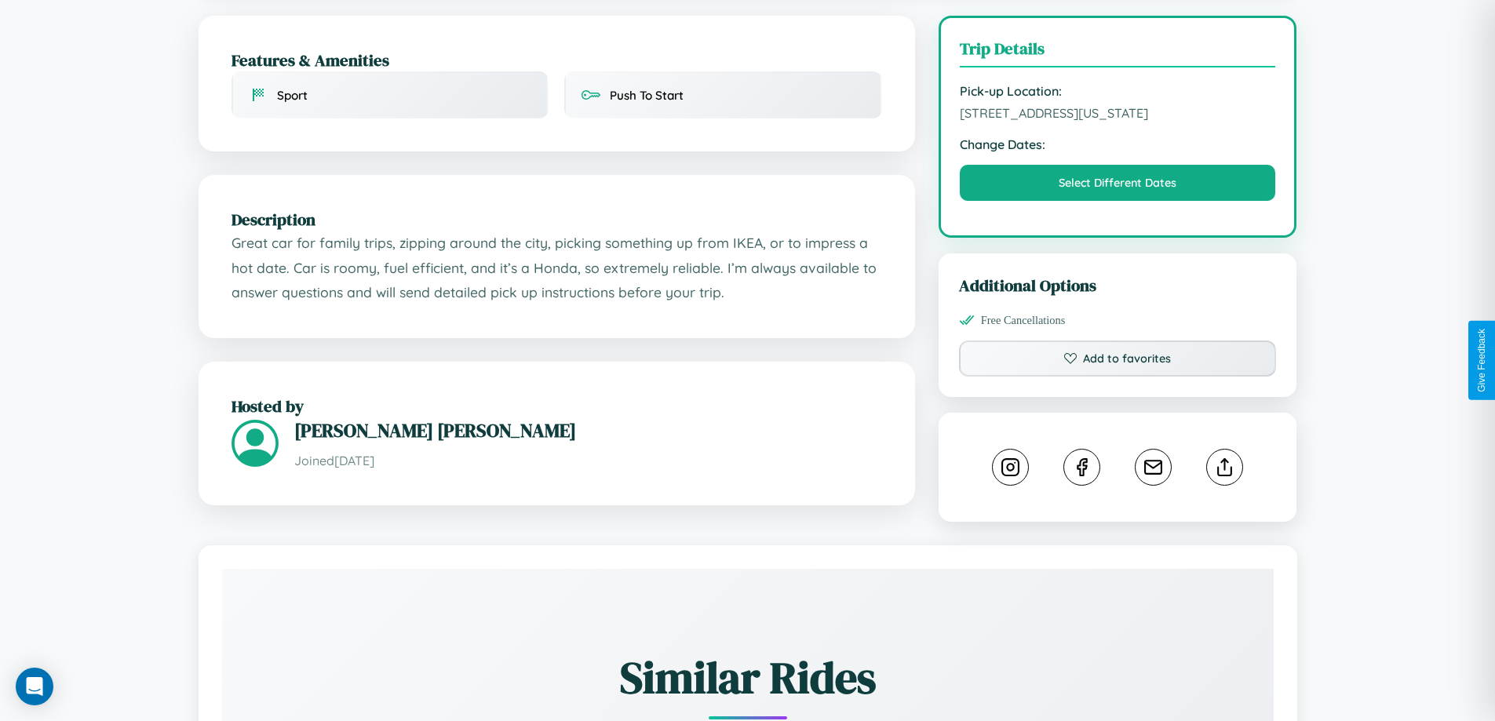
scroll to position [423, 0]
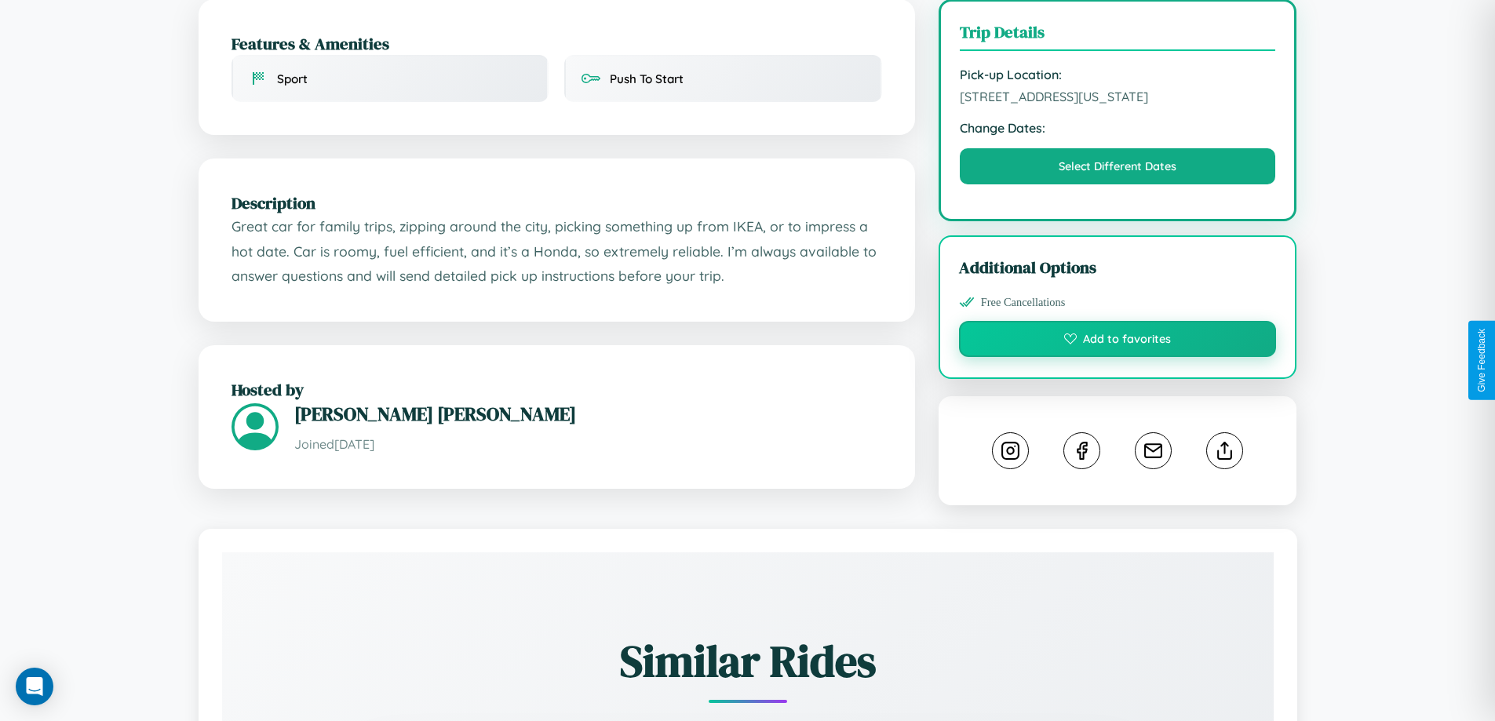
click at [1118, 357] on button "Add to favorites" at bounding box center [1118, 339] width 318 height 36
